Goal: Task Accomplishment & Management: Use online tool/utility

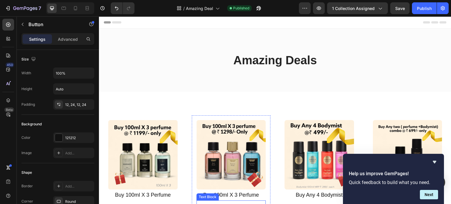
scroll to position [88, 0]
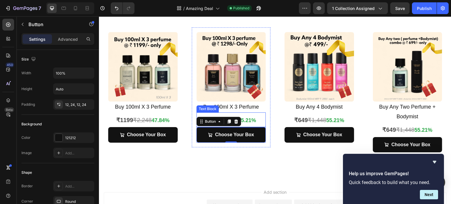
drag, startPoint x: 99, startPoint y: 16, endPoint x: 248, endPoint y: 120, distance: 181.2
click at [248, 120] on strong "55.21%" at bounding box center [247, 121] width 18 height 6
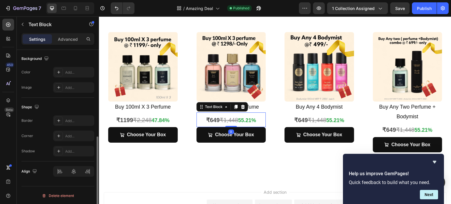
scroll to position [0, 0]
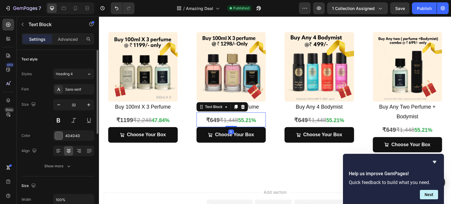
click at [210, 118] on strong "₹649" at bounding box center [213, 120] width 14 height 6
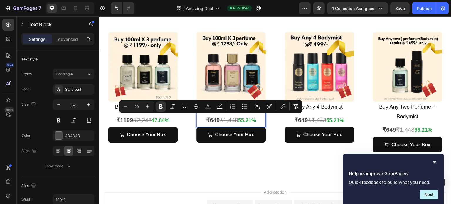
click at [213, 119] on strong "₹649" at bounding box center [213, 120] width 14 height 6
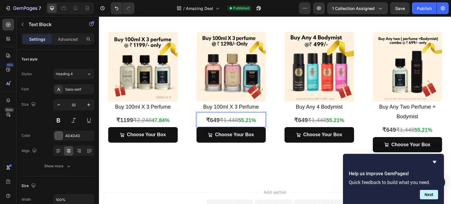
click at [214, 120] on strong "₹649" at bounding box center [213, 120] width 14 height 6
click at [232, 118] on s "₹1,448" at bounding box center [230, 120] width 19 height 6
click at [229, 120] on s "₹1,448" at bounding box center [230, 120] width 19 height 6
click at [237, 118] on s "₹2,448" at bounding box center [230, 120] width 19 height 6
click at [236, 120] on s "₹2,448" at bounding box center [230, 120] width 19 height 6
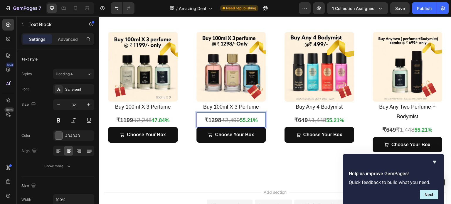
click at [247, 120] on strong "55.21%" at bounding box center [249, 121] width 18 height 6
click at [253, 120] on strong "48.21%" at bounding box center [249, 121] width 18 height 6
click at [315, 120] on s "₹1,448" at bounding box center [317, 120] width 19 height 6
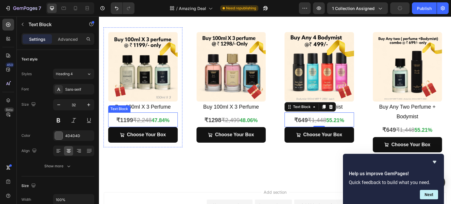
click at [141, 121] on s "₹2,248" at bounding box center [142, 120] width 19 height 6
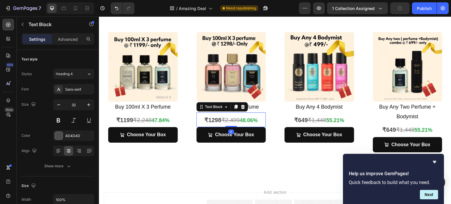
click at [227, 122] on s "₹2,499" at bounding box center [230, 120] width 19 height 6
click at [319, 118] on s "₹1,448" at bounding box center [317, 120] width 19 height 6
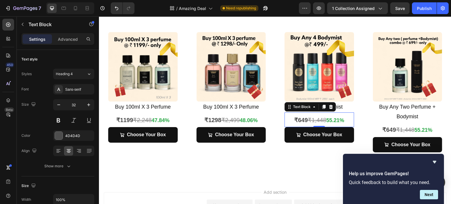
click at [299, 120] on strong "₹649" at bounding box center [302, 120] width 14 height 6
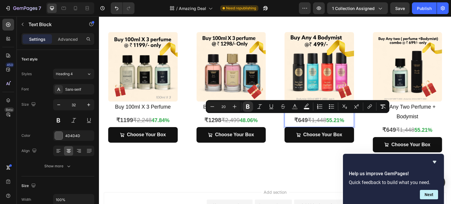
click at [300, 119] on strong "₹649" at bounding box center [302, 120] width 14 height 6
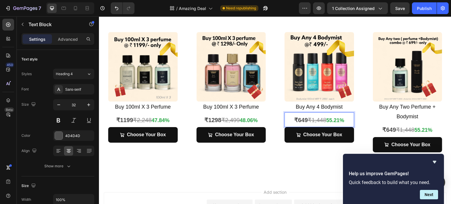
click at [302, 119] on strong "₹649" at bounding box center [302, 120] width 14 height 6
click at [316, 119] on s "₹1,448" at bounding box center [317, 120] width 19 height 6
click at [329, 121] on strong "55.21%" at bounding box center [333, 121] width 18 height 6
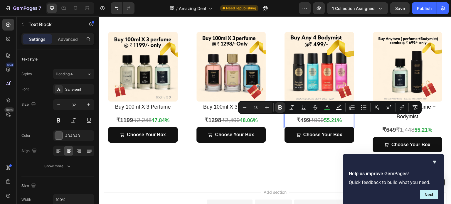
click at [329, 121] on strong "55.21%" at bounding box center [333, 121] width 18 height 6
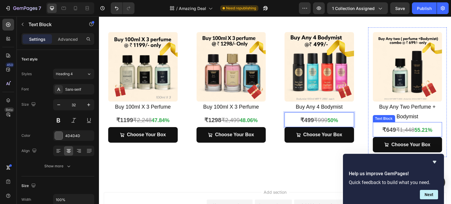
click at [396, 130] on s "₹1,448" at bounding box center [405, 130] width 19 height 6
click at [386, 128] on strong "₹649" at bounding box center [390, 130] width 14 height 6
click at [420, 128] on strong "55.21%" at bounding box center [424, 130] width 18 height 6
click at [426, 131] on strong "46.21%" at bounding box center [424, 130] width 18 height 6
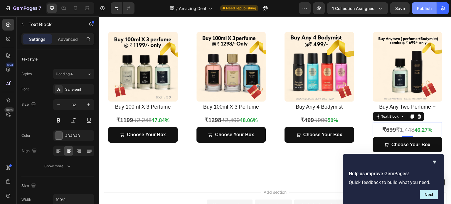
click at [423, 3] on button "Publish" at bounding box center [424, 8] width 25 height 12
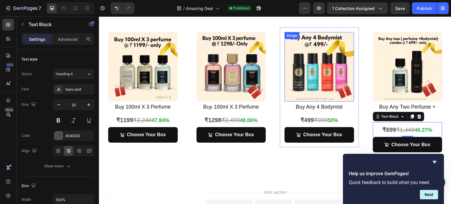
click at [309, 51] on img at bounding box center [320, 67] width 70 height 70
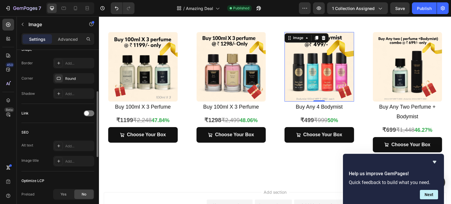
scroll to position [184, 0]
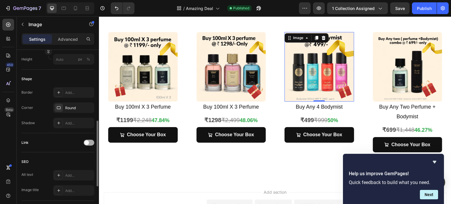
click at [90, 143] on div at bounding box center [89, 143] width 11 height 6
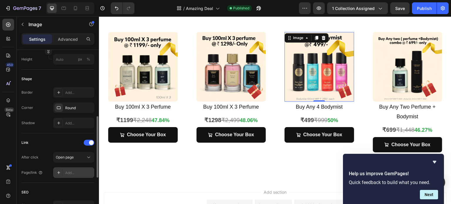
click at [73, 173] on div "Add..." at bounding box center [79, 172] width 28 height 5
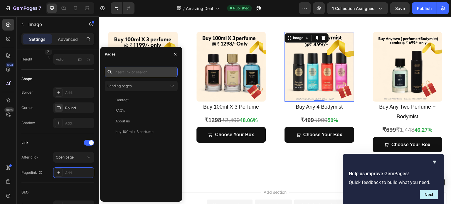
click at [131, 73] on input "text" at bounding box center [141, 72] width 73 height 11
paste input "[URL][DOMAIN_NAME]"
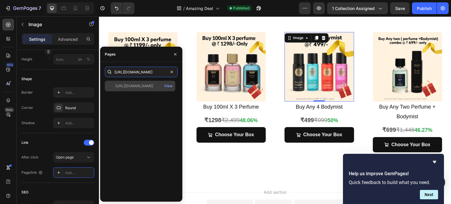
type input "[URL][DOMAIN_NAME]"
click at [139, 88] on div "[URL][DOMAIN_NAME]" at bounding box center [135, 85] width 38 height 5
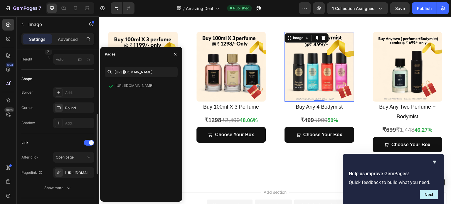
click at [52, 71] on div "Shape Border Add... Corner Round Shadow Add..." at bounding box center [57, 102] width 73 height 64
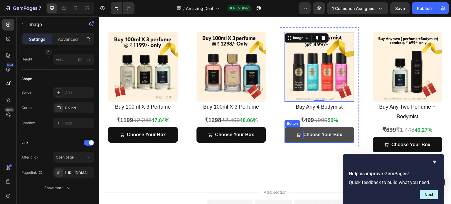
click at [306, 131] on p "Choose Your Box" at bounding box center [323, 135] width 39 height 9
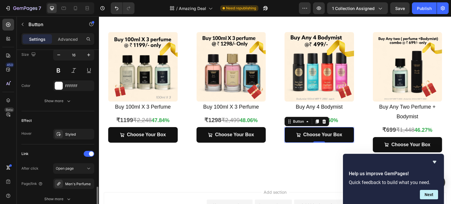
scroll to position [323, 0]
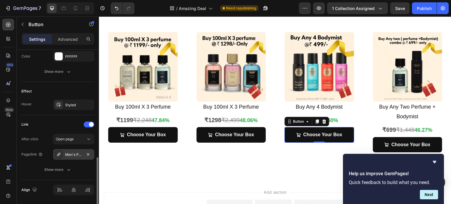
click at [73, 155] on div "Men's Perfume" at bounding box center [73, 154] width 17 height 5
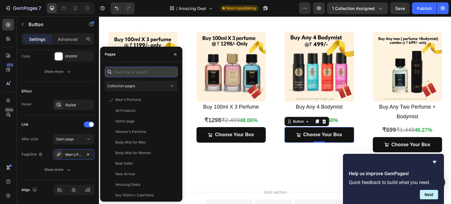
click at [141, 71] on input "text" at bounding box center [141, 72] width 73 height 11
paste input "[URL][DOMAIN_NAME]"
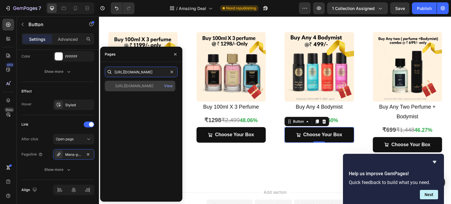
type input "[URL][DOMAIN_NAME]"
click at [142, 86] on div "[URL][DOMAIN_NAME]" at bounding box center [135, 85] width 38 height 5
click at [141, 84] on div "[URL][DOMAIN_NAME]" at bounding box center [135, 85] width 38 height 5
click at [153, 86] on div "[URL][DOMAIN_NAME]" at bounding box center [135, 85] width 38 height 5
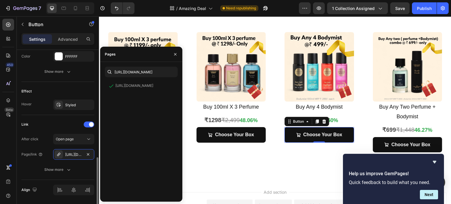
click at [79, 82] on div "Effect Hover Styled" at bounding box center [57, 98] width 73 height 33
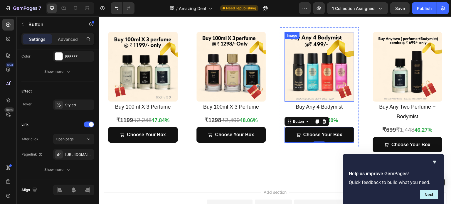
click at [313, 79] on img at bounding box center [320, 67] width 70 height 70
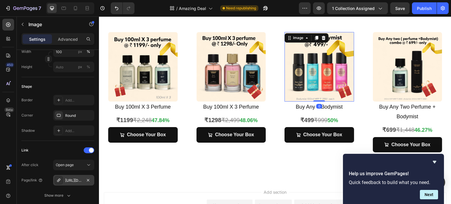
scroll to position [265, 0]
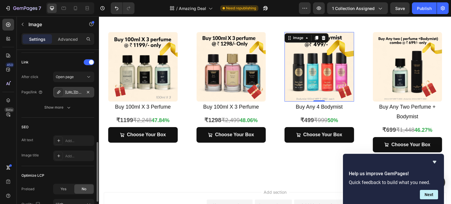
click at [80, 93] on div "[URL][DOMAIN_NAME]" at bounding box center [73, 92] width 17 height 5
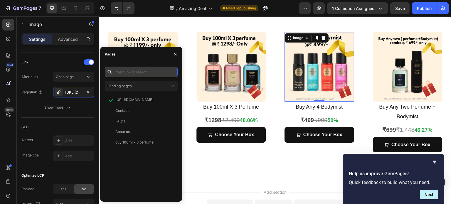
click at [143, 72] on input "text" at bounding box center [141, 72] width 73 height 11
paste input "[URL][DOMAIN_NAME]"
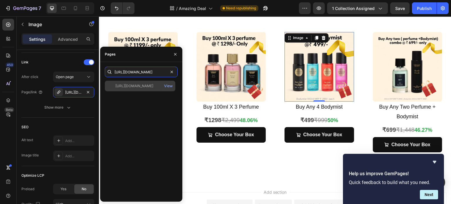
type input "[URL][DOMAIN_NAME]"
click at [150, 87] on div "[URL][DOMAIN_NAME]" at bounding box center [135, 85] width 38 height 5
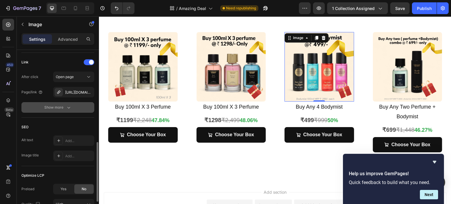
click at [27, 110] on button "Show more" at bounding box center [57, 107] width 73 height 11
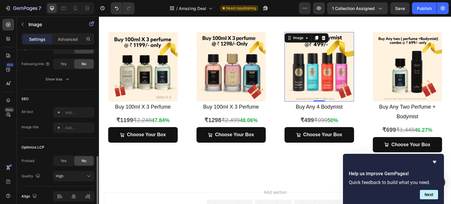
scroll to position [235, 0]
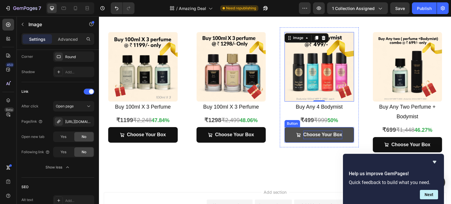
click at [308, 137] on p "Choose Your Box" at bounding box center [323, 135] width 39 height 9
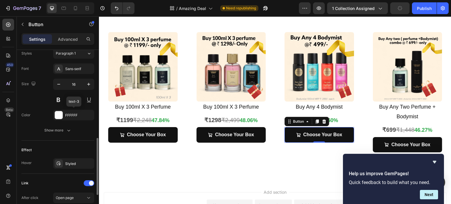
scroll to position [323, 0]
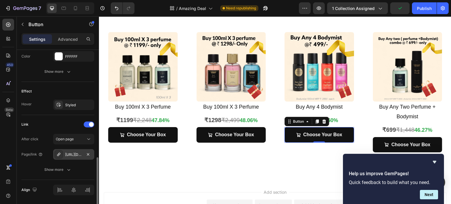
click at [72, 152] on div "[URL][DOMAIN_NAME]" at bounding box center [73, 154] width 17 height 5
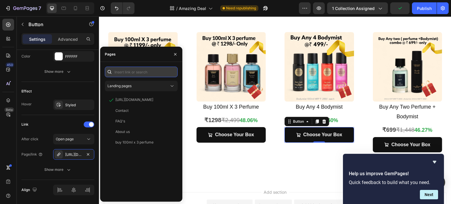
click at [137, 74] on input "text" at bounding box center [141, 72] width 73 height 11
paste input "[URL][DOMAIN_NAME]"
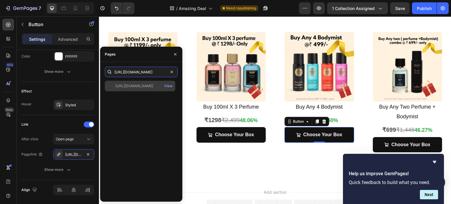
type input "[URL][DOMAIN_NAME]"
click at [142, 86] on div "[URL][DOMAIN_NAME]" at bounding box center [135, 85] width 38 height 5
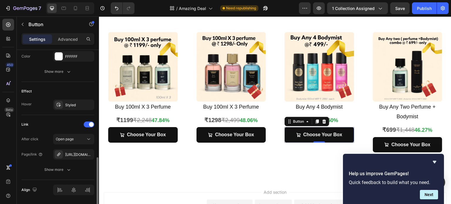
click at [65, 89] on div "Effect" at bounding box center [57, 91] width 73 height 9
click at [426, 12] on button "Publish" at bounding box center [424, 8] width 25 height 12
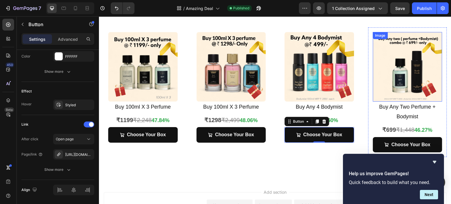
click at [400, 68] on img at bounding box center [408, 67] width 70 height 70
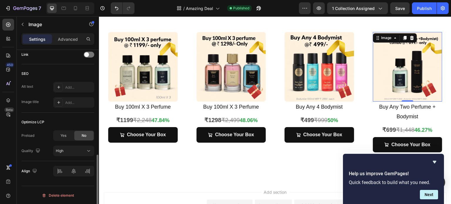
scroll to position [243, 0]
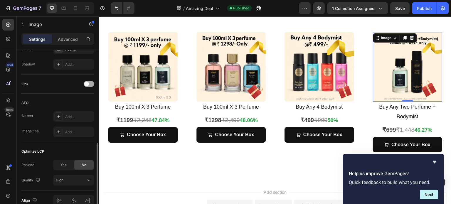
click at [89, 85] on div at bounding box center [89, 84] width 11 height 6
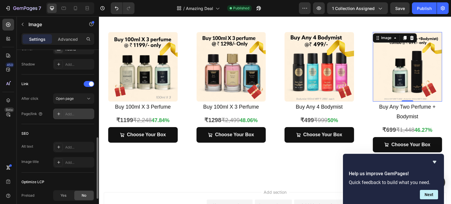
click at [81, 114] on div "Add..." at bounding box center [79, 114] width 28 height 5
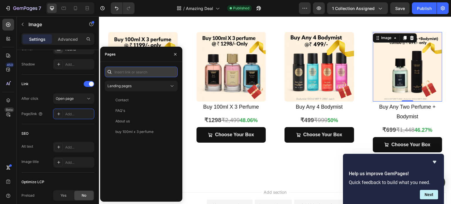
click at [139, 71] on input "text" at bounding box center [141, 72] width 73 height 11
paste input "[URL][DOMAIN_NAME]"
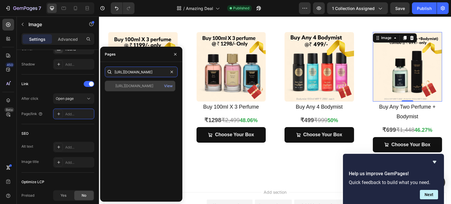
type input "[URL][DOMAIN_NAME]"
click at [140, 83] on div "[URL][DOMAIN_NAME]" at bounding box center [135, 85] width 38 height 5
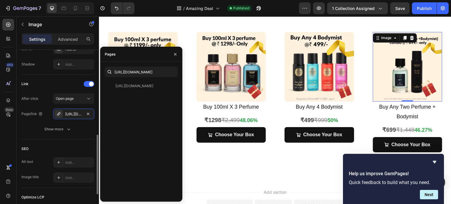
click at [49, 83] on div "Link" at bounding box center [57, 83] width 73 height 9
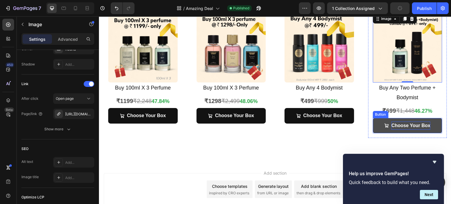
scroll to position [118, 0]
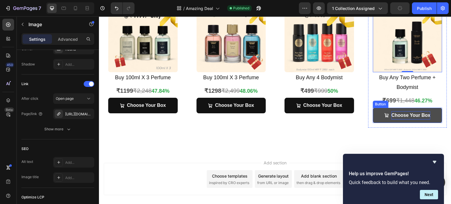
click at [403, 111] on p "Choose Your Box" at bounding box center [411, 115] width 39 height 9
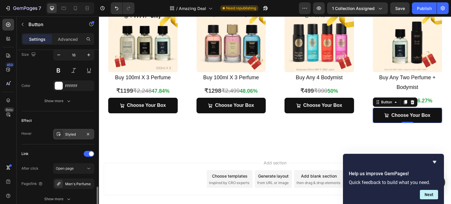
scroll to position [342, 0]
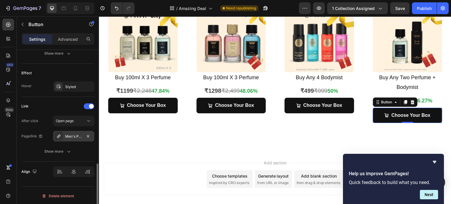
click at [74, 134] on div "Men's Perfume" at bounding box center [73, 136] width 17 height 5
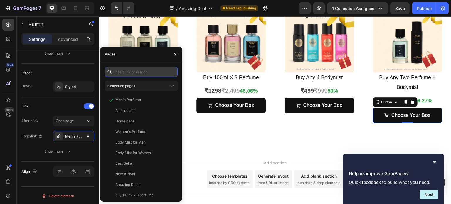
click at [120, 74] on input "text" at bounding box center [141, 72] width 73 height 11
paste input "[URL][DOMAIN_NAME]"
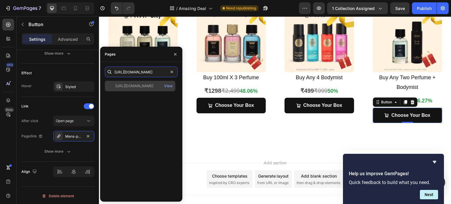
type input "[URL][DOMAIN_NAME]"
click at [142, 86] on div "[URL][DOMAIN_NAME]" at bounding box center [135, 85] width 38 height 5
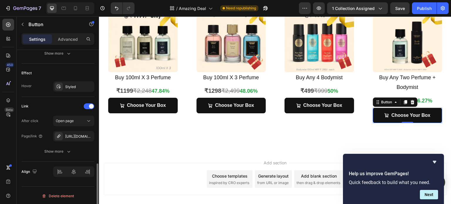
click at [83, 62] on div "Text Styles Paragraph 1 Font Sans-serif Size 16 Color FFFFFF Show more" at bounding box center [57, 7] width 73 height 113
click at [419, 7] on div "Publish" at bounding box center [424, 8] width 15 height 6
click at [434, 161] on icon "Hide survey" at bounding box center [435, 162] width 4 height 3
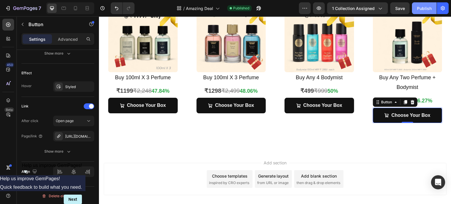
click at [426, 12] on button "Publish" at bounding box center [424, 8] width 25 height 12
